Goal: Use online tool/utility

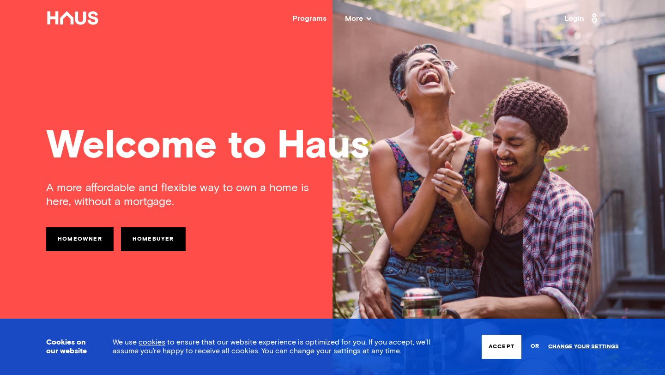
click at [149, 240] on link "Homebuyer" at bounding box center [153, 239] width 65 height 24
click at [74, 256] on div "A more affordable and flexible way to own a home is here, without a mortgage. H…" at bounding box center [332, 259] width 573 height 157
click at [72, 241] on link "Homeowner" at bounding box center [79, 239] width 67 height 24
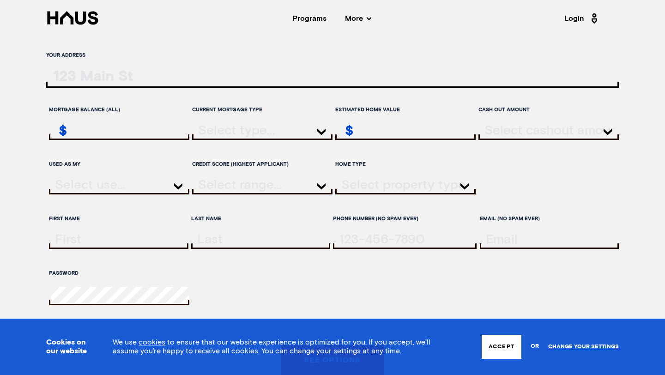
click at [355, 22] on span "More" at bounding box center [358, 18] width 26 height 7
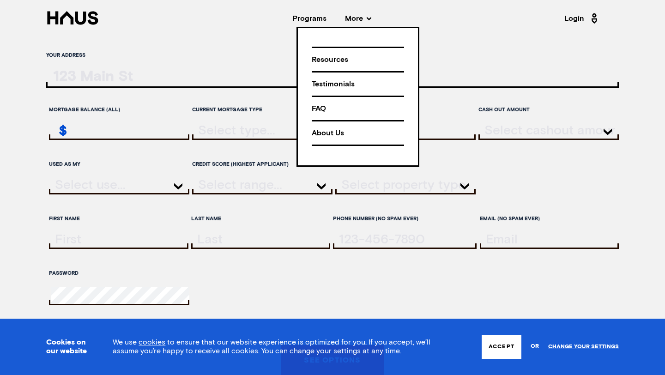
click at [255, 43] on div "Your address Mortgage balance (all) $ Current mortgage type Estimated home valu…" at bounding box center [332, 240] width 665 height 481
